Goal: Task Accomplishment & Management: Manage account settings

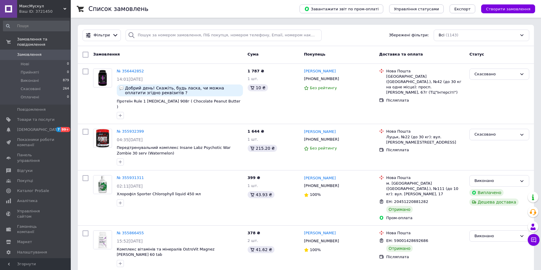
click at [26, 52] on span "Замовлення" at bounding box center [29, 54] width 24 height 5
click at [27, 249] on span "Налаштування" at bounding box center [32, 251] width 30 height 5
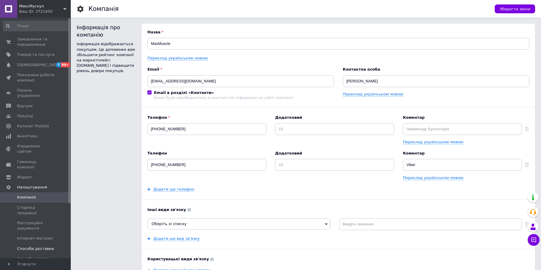
click at [36, 246] on span "Способи доставки" at bounding box center [35, 248] width 37 height 5
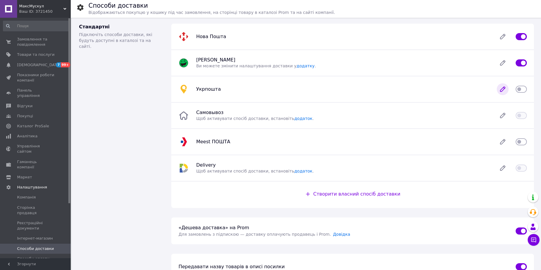
click at [504, 92] on icon at bounding box center [503, 89] width 12 height 12
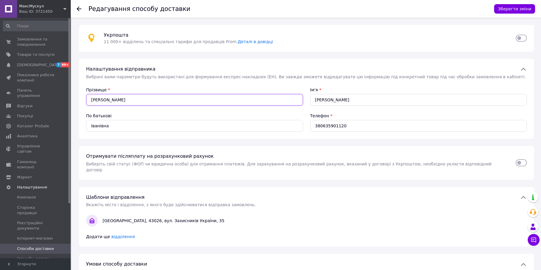
click at [135, 100] on input "[PERSON_NAME]" at bounding box center [194, 100] width 217 height 12
type input "[PERSON_NAME]"
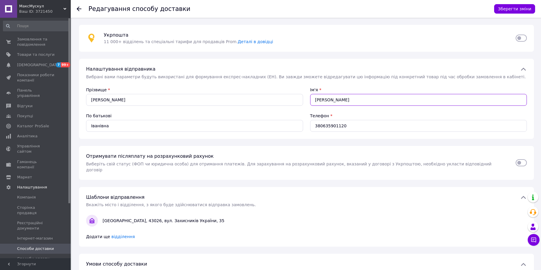
type input "[PERSON_NAME]"
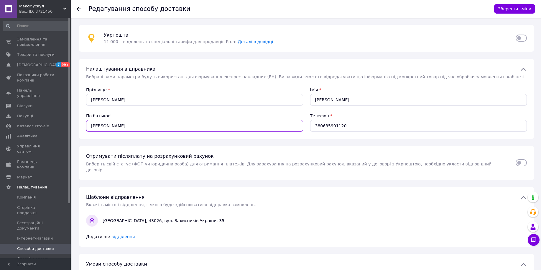
type input "[PERSON_NAME]"
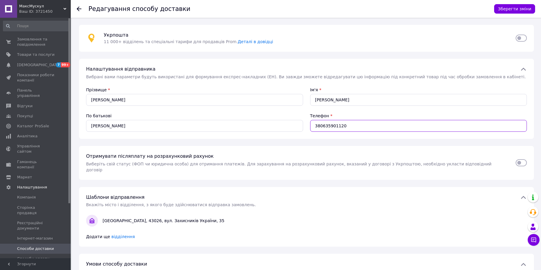
click at [314, 123] on input "380635901120" at bounding box center [418, 126] width 217 height 12
type input "[PHONE_NUMBER]"
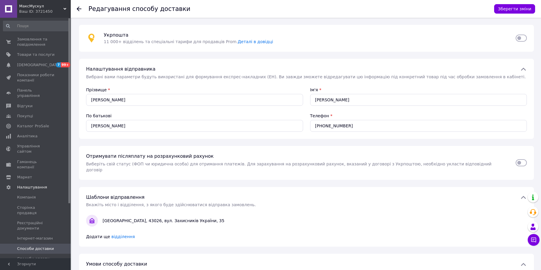
click at [105, 160] on div "Отримувати післяплату на розрахунковий рахунок Виберіть свій статус (ФОП чи юри…" at bounding box center [298, 163] width 430 height 20
click at [525, 161] on input "checkbox" at bounding box center [521, 163] width 11 height 6
checkbox input "true"
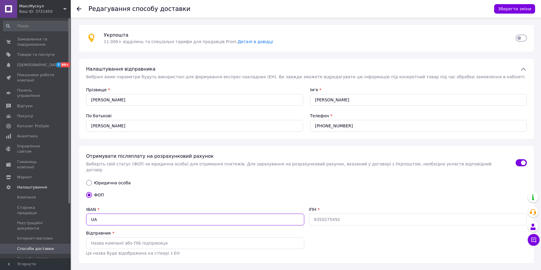
click at [166, 213] on input "UA" at bounding box center [195, 219] width 218 height 12
paste input "923252680000026006141889001"
type input "[FINANCIAL_ID]"
click at [349, 214] on input "ІПН" at bounding box center [418, 219] width 218 height 12
paste input "3136906517"
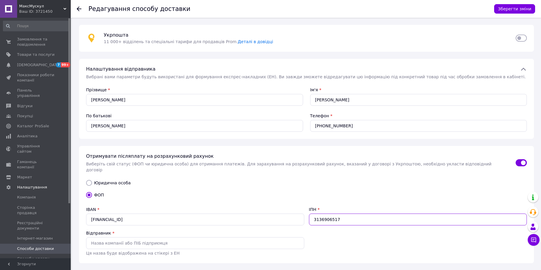
type input "3136906517"
click at [154, 237] on input "Відправник" at bounding box center [195, 243] width 218 height 12
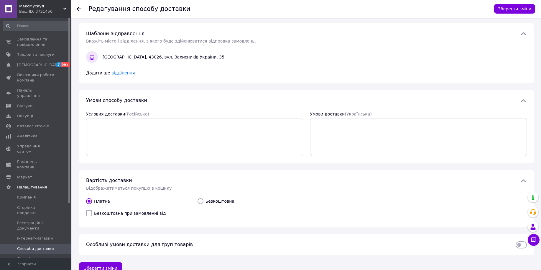
scroll to position [252, 0]
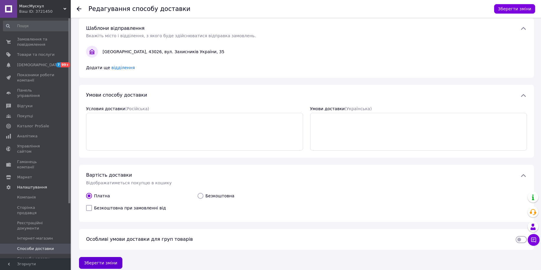
type input "ФОП [PERSON_NAME]"
click at [98, 259] on button "Зберегти зміни" at bounding box center [100, 263] width 43 height 12
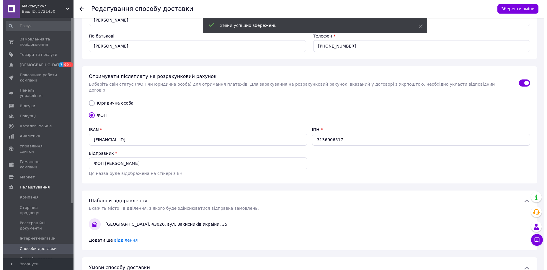
scroll to position [0, 0]
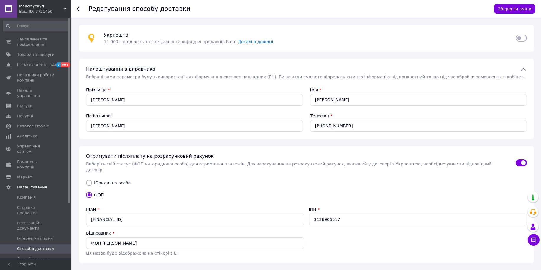
click at [522, 38] on input "checkbox" at bounding box center [521, 38] width 11 height 6
checkbox input "true"
click at [516, 12] on button "Зберегти зміни" at bounding box center [514, 8] width 41 height 9
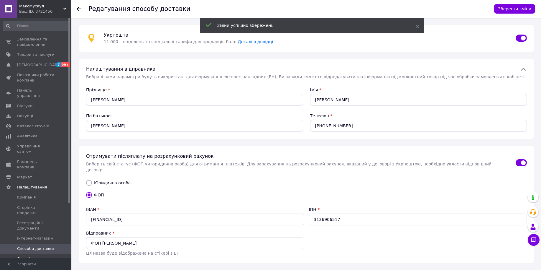
click at [37, 256] on span "Способи оплати" at bounding box center [33, 258] width 32 height 5
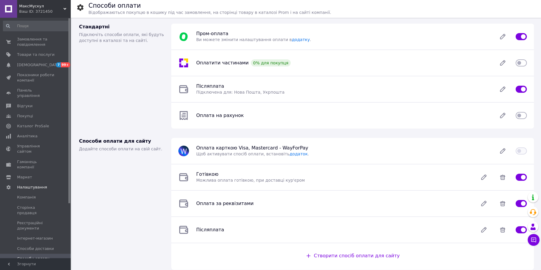
click at [260, 116] on div "Оплата на рахунок" at bounding box center [343, 115] width 301 height 6
click at [522, 116] on input "checkbox" at bounding box center [521, 115] width 11 height 6
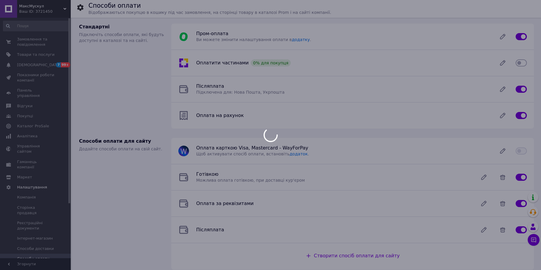
checkbox input "false"
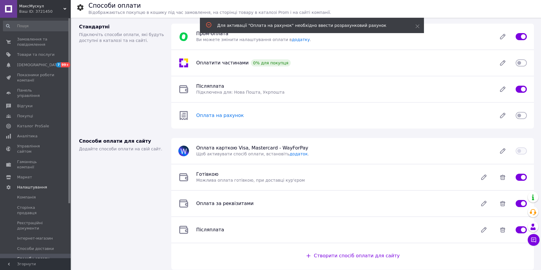
click at [214, 117] on span "Оплата на рахунок" at bounding box center [219, 115] width 47 height 6
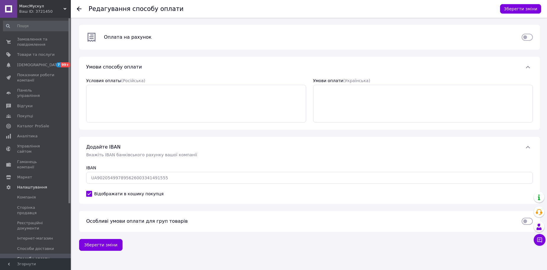
click at [134, 193] on span "Відображати в кошику покупця" at bounding box center [128, 194] width 69 height 6
click at [92, 193] on input "Відображати в кошику покупця" at bounding box center [89, 194] width 6 height 6
checkbox input "false"
type input "UA"
click at [146, 179] on input "UA" at bounding box center [309, 178] width 446 height 12
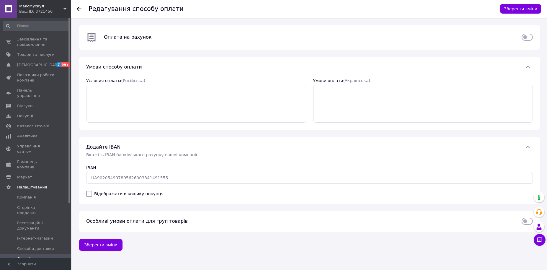
click at [80, 8] on icon at bounding box center [79, 8] width 5 height 5
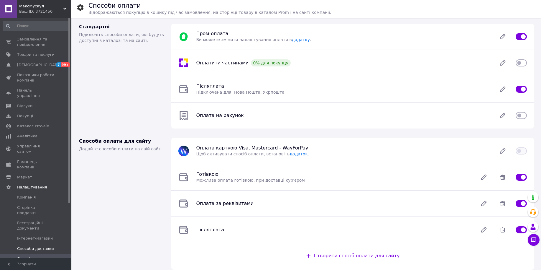
click at [31, 246] on span "Способи доставки" at bounding box center [35, 248] width 37 height 5
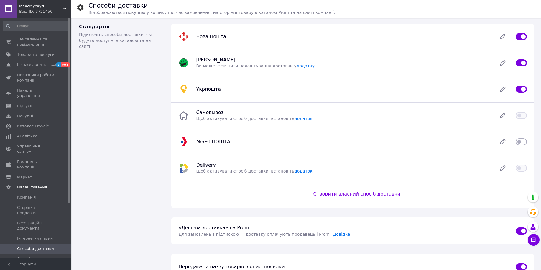
drag, startPoint x: 90, startPoint y: 92, endPoint x: 26, endPoint y: 51, distance: 76.3
click at [90, 92] on div "Стандартні Підключіть способи доставки, які будуть доступні в каталозі та на са…" at bounding box center [122, 116] width 92 height 194
click at [28, 37] on span "Замовлення та повідомлення" at bounding box center [35, 42] width 37 height 11
